Goal: Task Accomplishment & Management: Use online tool/utility

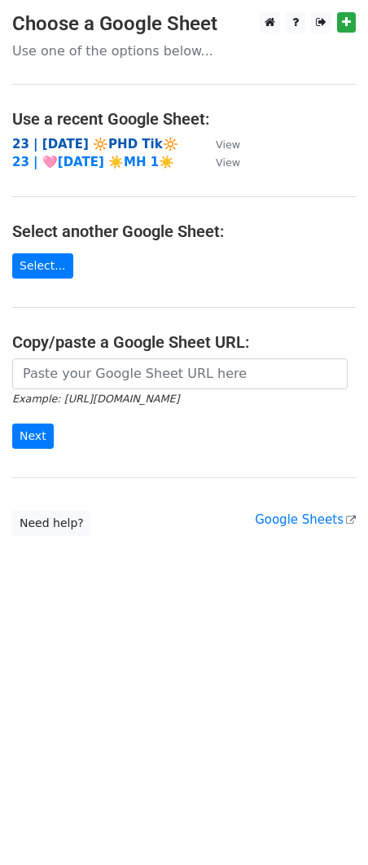
click at [89, 142] on strong "23 | [DATE] 🔆PHD Tik🔆" at bounding box center [95, 144] width 166 height 15
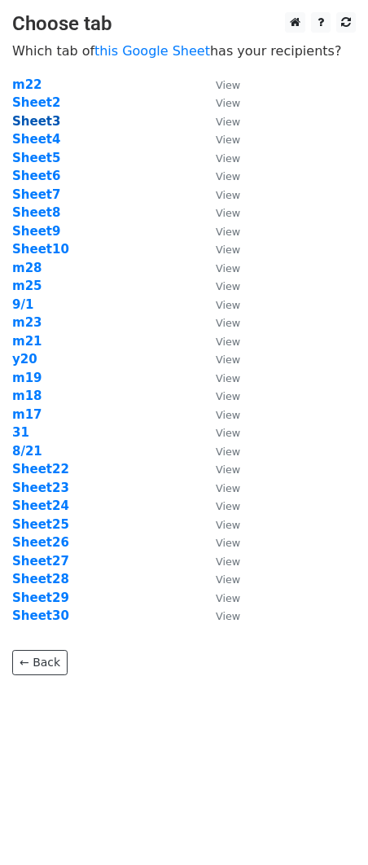
click at [42, 122] on strong "Sheet3" at bounding box center [36, 121] width 48 height 15
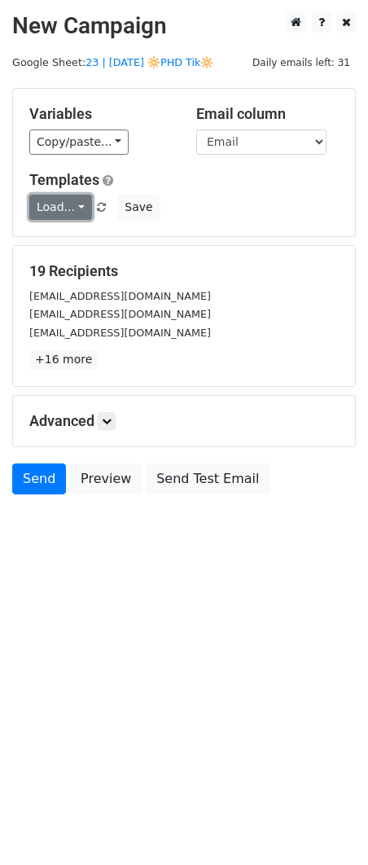
click at [56, 208] on link "Load..." at bounding box center [60, 207] width 63 height 25
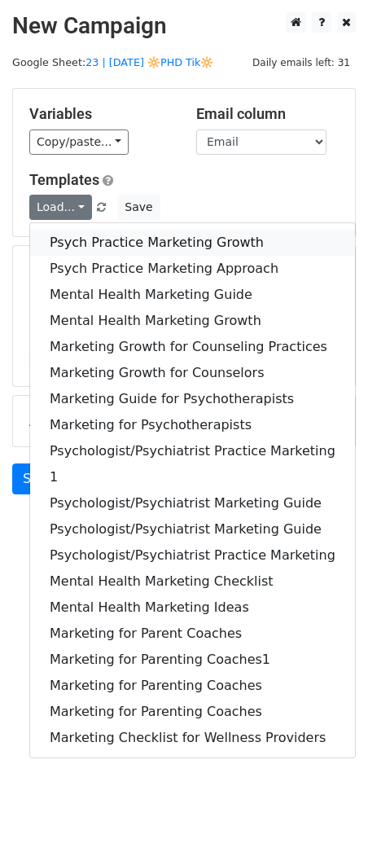
click at [101, 237] on link "Psych Practice Marketing Growth" at bounding box center [192, 243] width 325 height 26
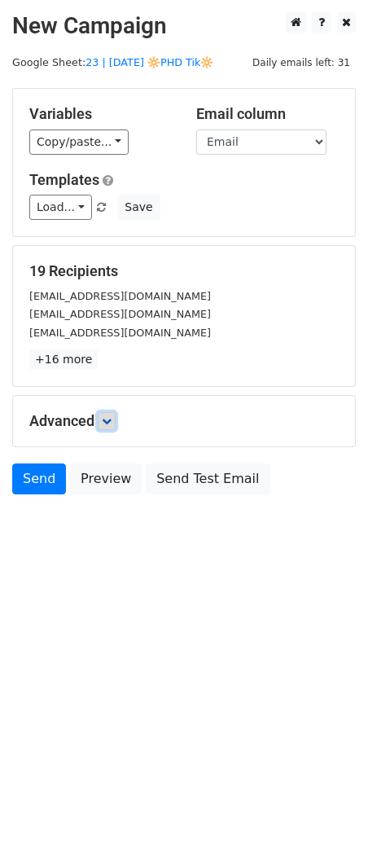
click at [112, 422] on icon at bounding box center [107, 421] width 10 height 10
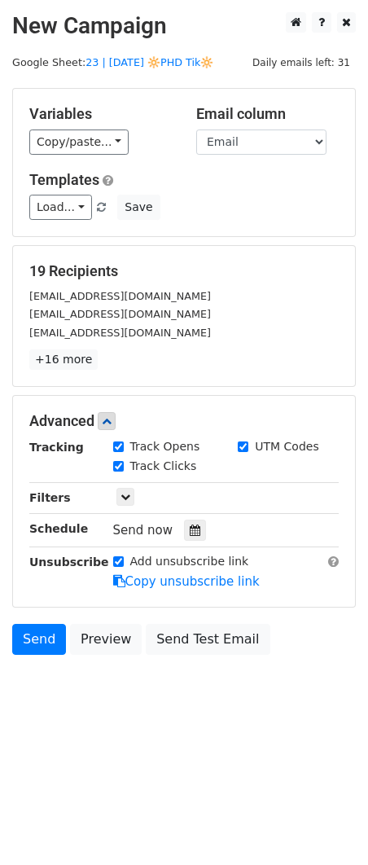
click at [182, 516] on div "Tracking Track Opens UTM Codes Track Clicks Filters Only include spreadsheet ro…" at bounding box center [183, 514] width 309 height 152
click at [190, 524] on icon at bounding box center [195, 529] width 11 height 11
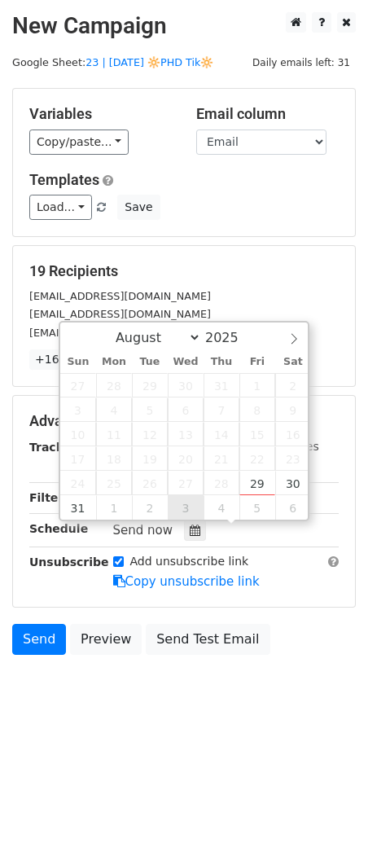
type input "2025-09-03 12:00"
select select "8"
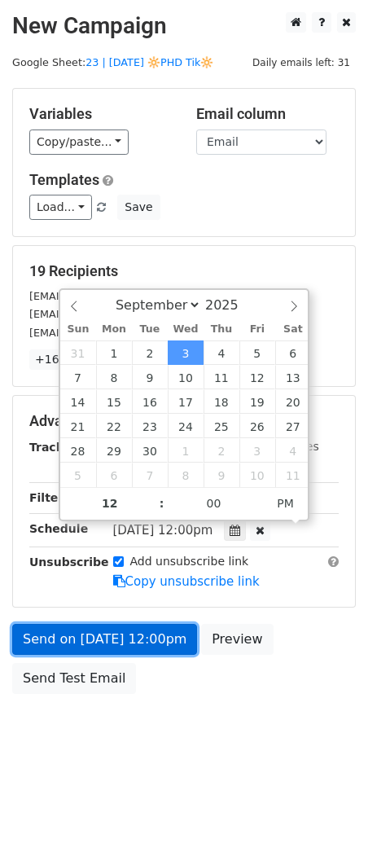
click at [162, 640] on link "Send on Sep 3 at 12:00pm" at bounding box center [104, 639] width 185 height 31
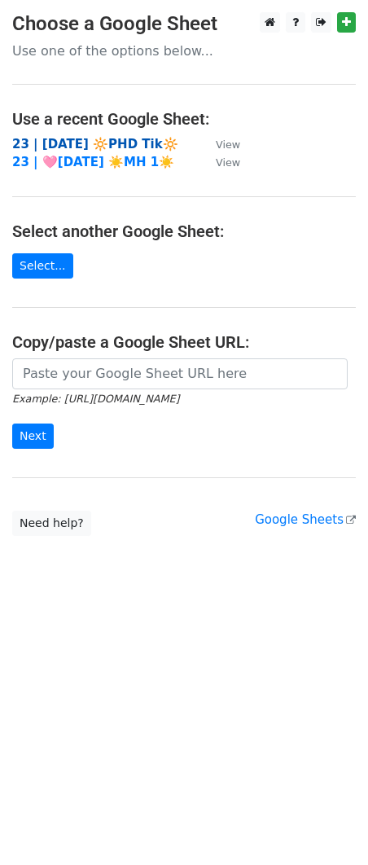
click at [90, 145] on strong "23 | [DATE] 🔆PHD Tik🔆" at bounding box center [95, 144] width 166 height 15
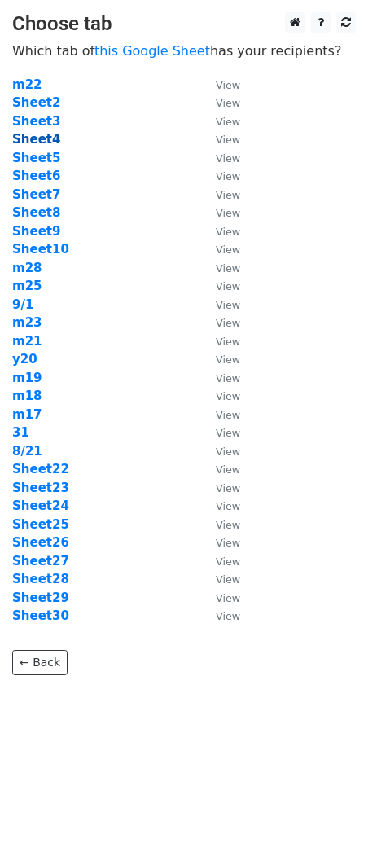
click at [28, 140] on strong "Sheet4" at bounding box center [36, 139] width 48 height 15
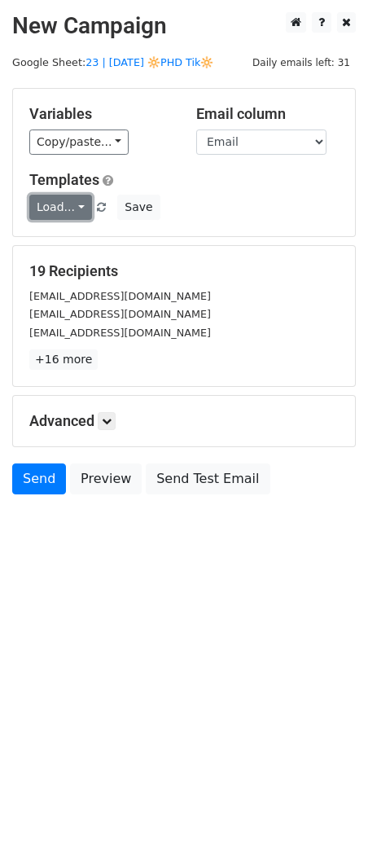
click at [77, 209] on link "Load..." at bounding box center [60, 207] width 63 height 25
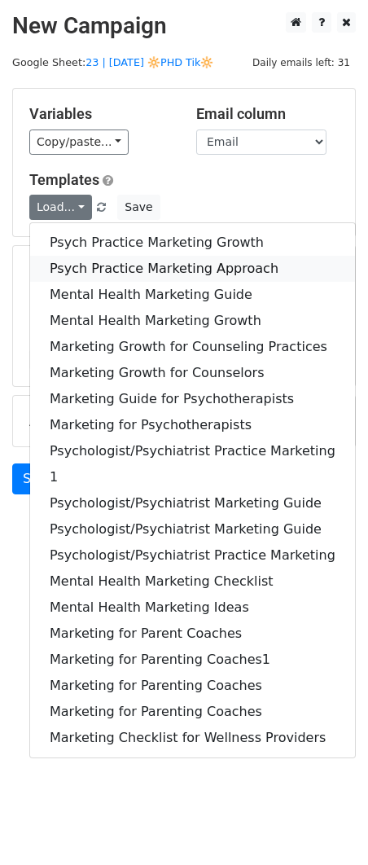
click at [77, 256] on link "Psych Practice Marketing Approach" at bounding box center [192, 269] width 325 height 26
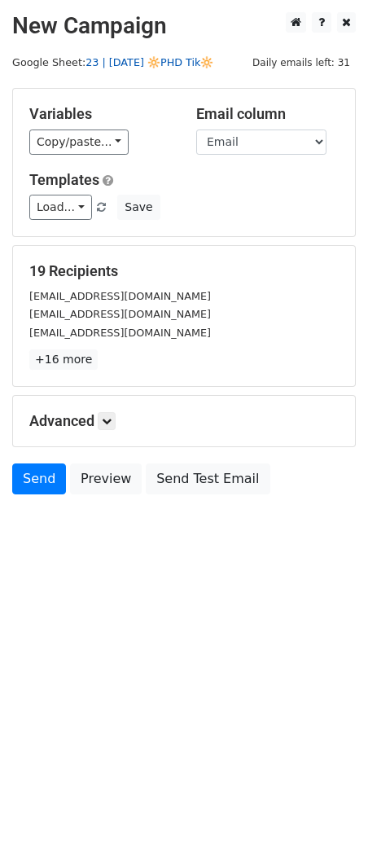
click at [153, 57] on link "23 | [DATE] 🔆PHD Tik🔆" at bounding box center [149, 62] width 128 height 12
click at [68, 204] on link "Load..." at bounding box center [60, 207] width 63 height 25
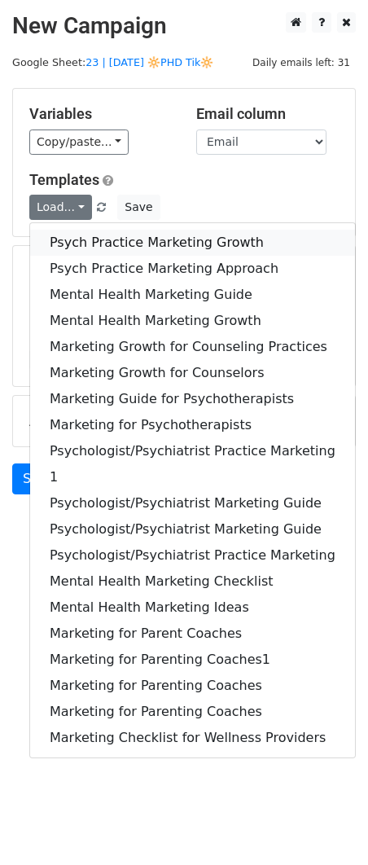
click at [112, 245] on link "Psych Practice Marketing Growth" at bounding box center [192, 243] width 325 height 26
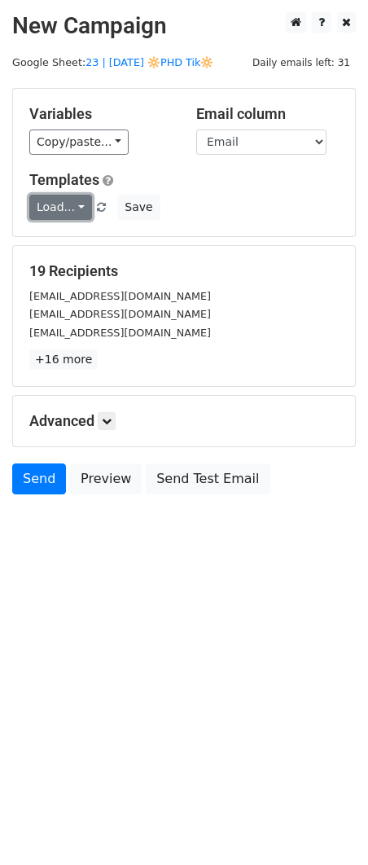
click at [48, 205] on link "Load..." at bounding box center [60, 207] width 63 height 25
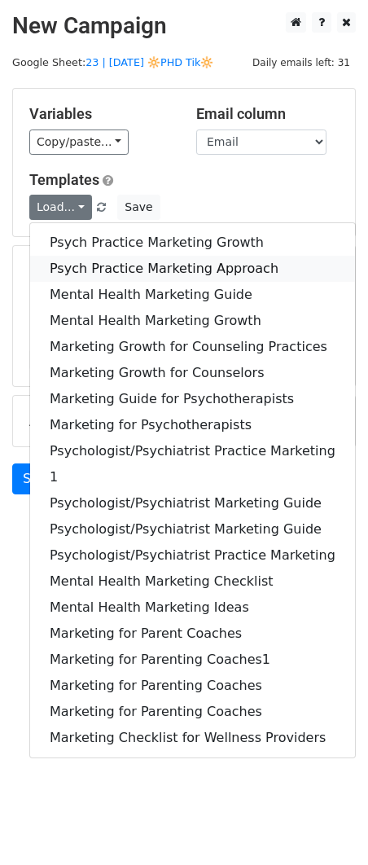
click at [58, 256] on link "Psych Practice Marketing Approach" at bounding box center [192, 269] width 325 height 26
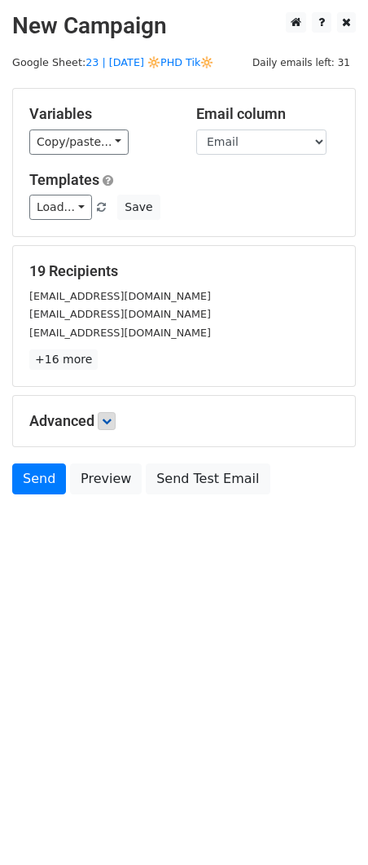
click at [109, 411] on div "Advanced Tracking Track Opens UTM Codes Track Clicks Filters Only include sprea…" at bounding box center [184, 421] width 342 height 50
click at [104, 412] on link at bounding box center [107, 421] width 18 height 18
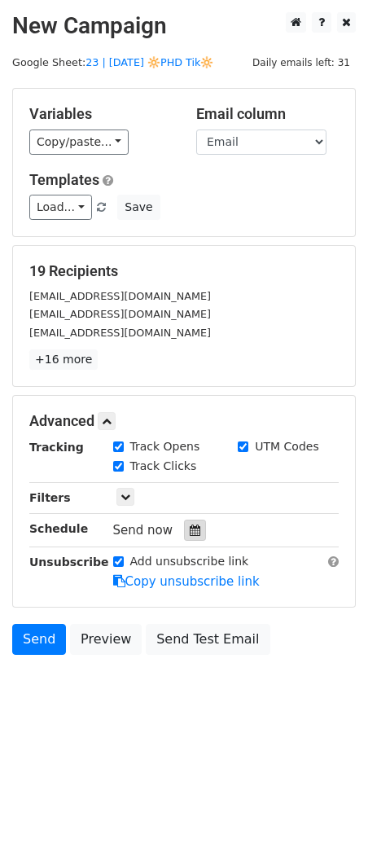
click at [190, 527] on icon at bounding box center [195, 529] width 11 height 11
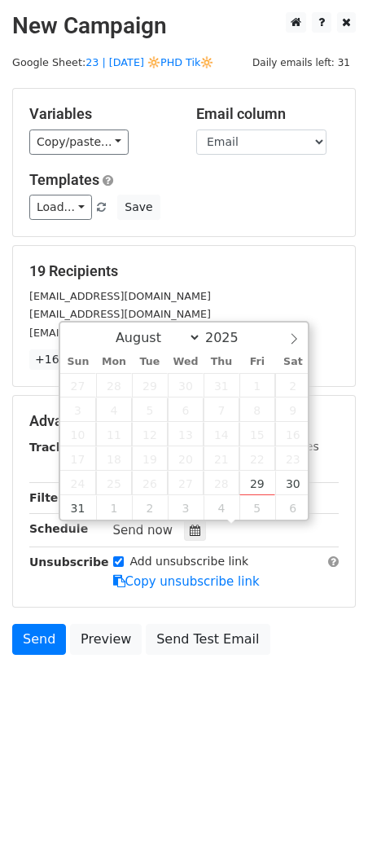
type input "2025-09-04 12:00"
select select "8"
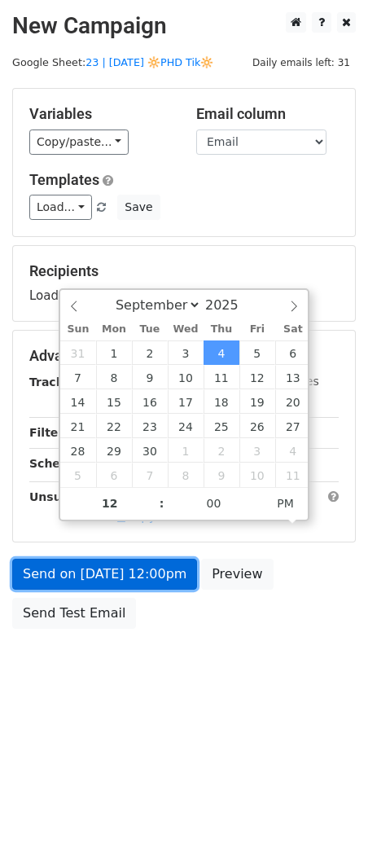
click at [158, 576] on link "Send on Sep 4 at 12:00pm" at bounding box center [104, 573] width 185 height 31
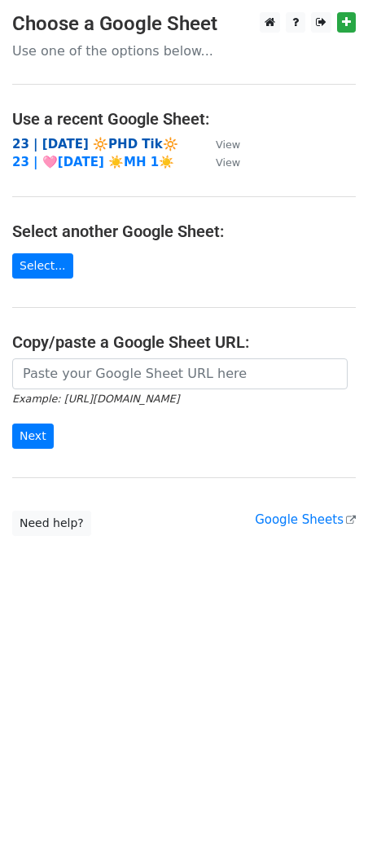
click at [116, 139] on strong "23 | [DATE] 🔆PHD Tik🔆" at bounding box center [95, 144] width 166 height 15
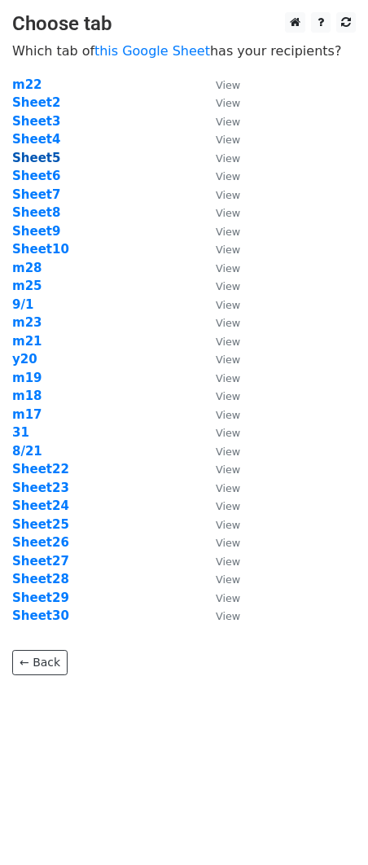
click at [43, 159] on strong "Sheet5" at bounding box center [36, 158] width 48 height 15
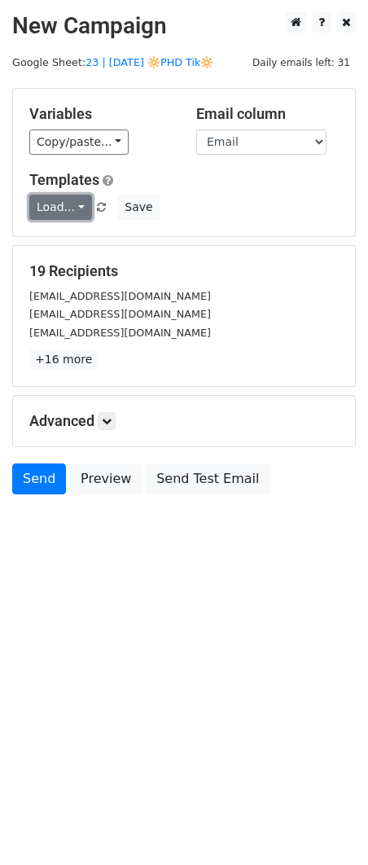
click at [63, 205] on link "Load..." at bounding box center [60, 207] width 63 height 25
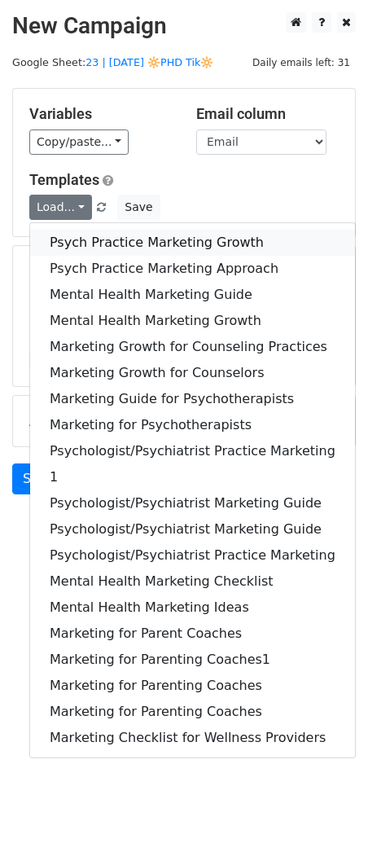
click at [77, 231] on link "Psych Practice Marketing Growth" at bounding box center [192, 243] width 325 height 26
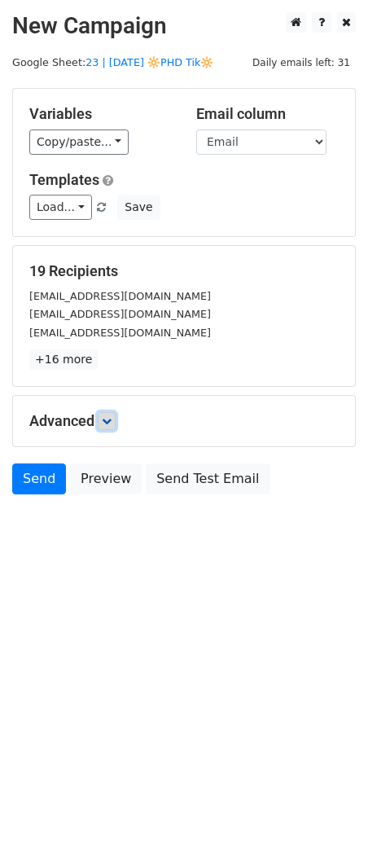
click at [107, 418] on icon at bounding box center [107, 421] width 10 height 10
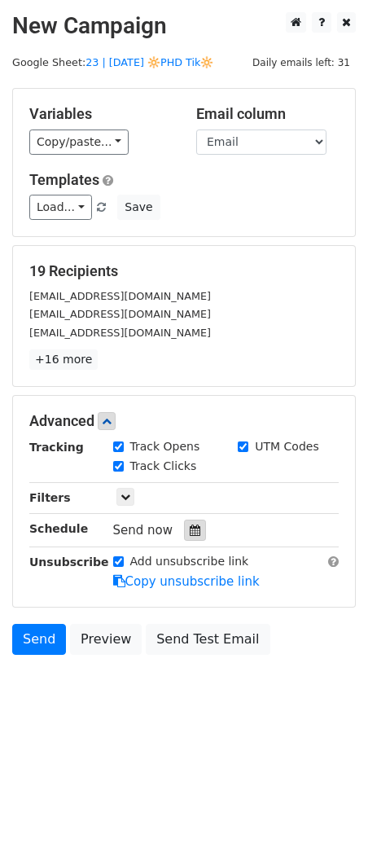
click at [190, 535] on icon at bounding box center [195, 529] width 11 height 11
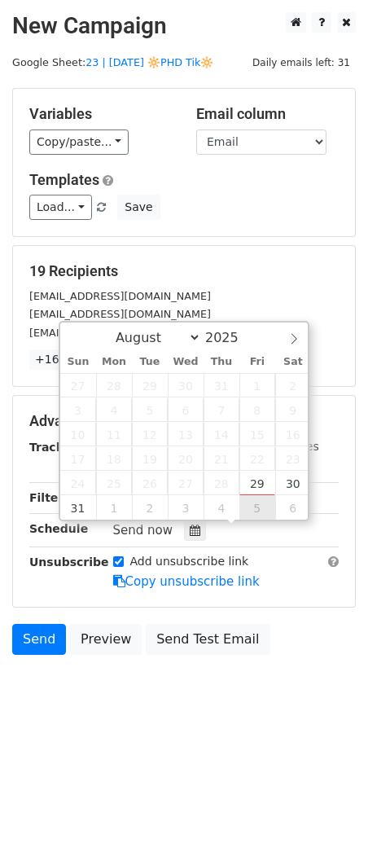
type input "[DATE] 12:00"
select select "8"
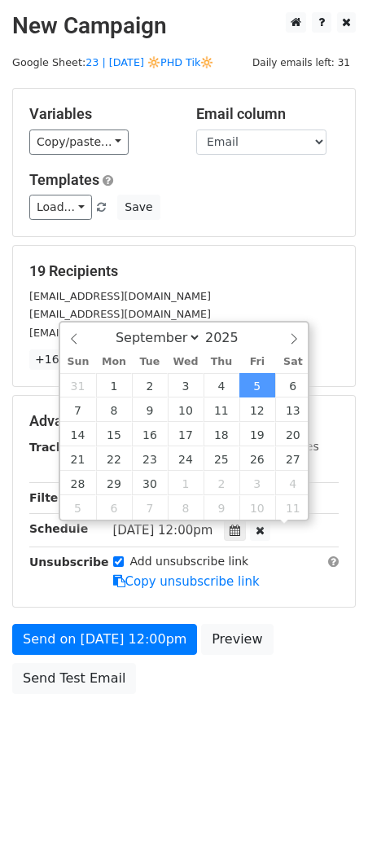
scroll to position [1, 0]
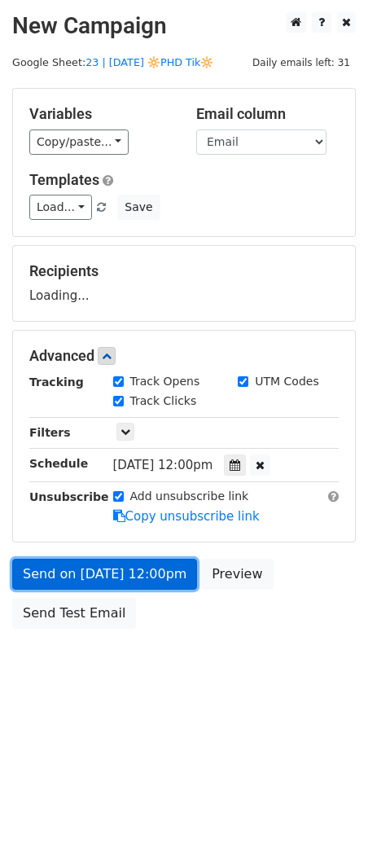
click at [176, 573] on link "Send on [DATE] 12:00pm" at bounding box center [104, 573] width 185 height 31
